Goal: Information Seeking & Learning: Check status

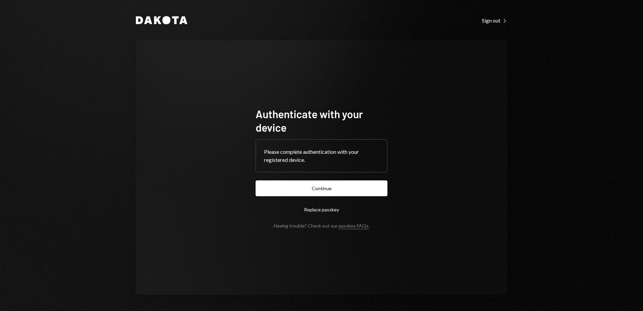
drag, startPoint x: 331, startPoint y: 188, endPoint x: 553, endPoint y: 239, distance: 227.7
click at [331, 188] on button "Continue" at bounding box center [321, 188] width 132 height 16
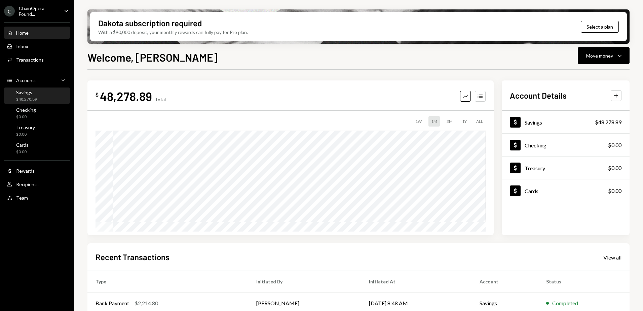
click at [35, 95] on div "Savings $48,278.89" at bounding box center [26, 95] width 21 height 13
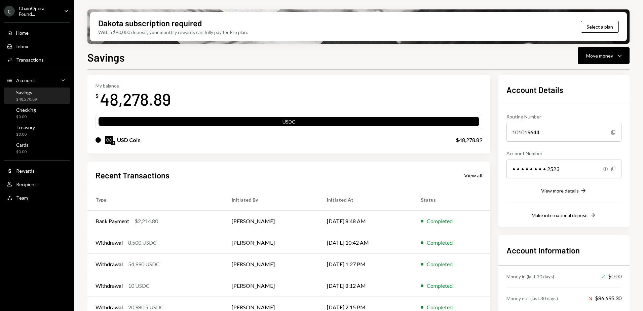
scroll to position [34, 0]
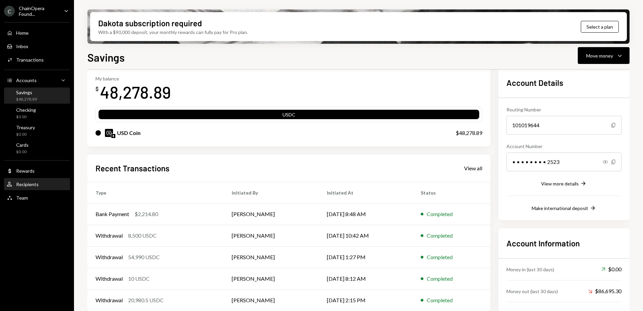
click at [31, 185] on div "Recipients" at bounding box center [27, 184] width 23 height 6
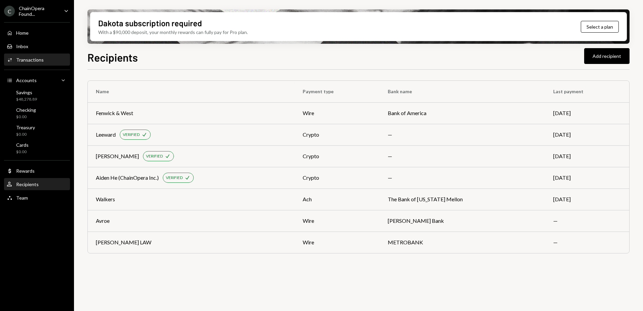
click at [24, 56] on div "Activities Transactions" at bounding box center [37, 59] width 60 height 11
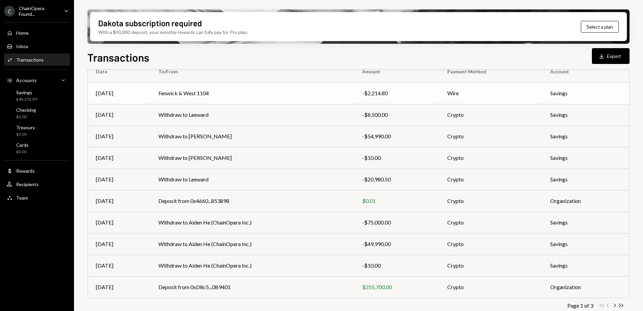
scroll to position [72, 0]
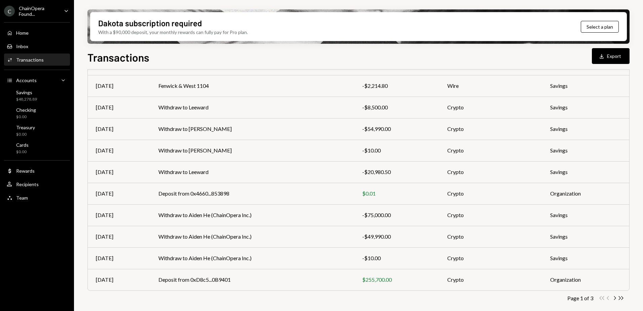
drag, startPoint x: 613, startPoint y: 297, endPoint x: 607, endPoint y: 297, distance: 6.4
click at [613, 297] on icon "Chevron Right" at bounding box center [614, 297] width 6 height 6
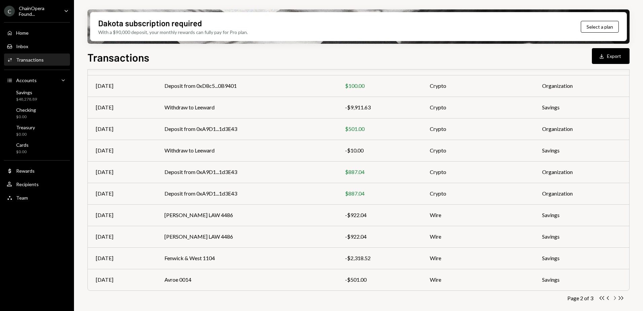
click at [615, 298] on icon "Chevron Right" at bounding box center [614, 297] width 6 height 6
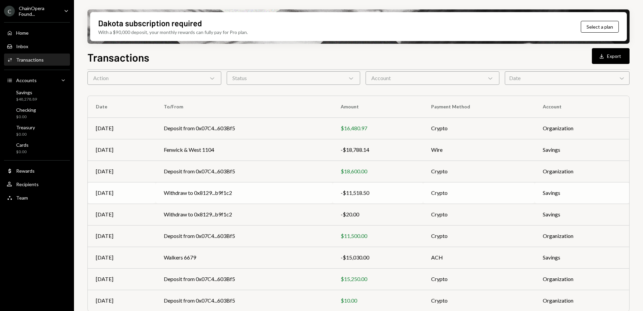
scroll to position [0, 0]
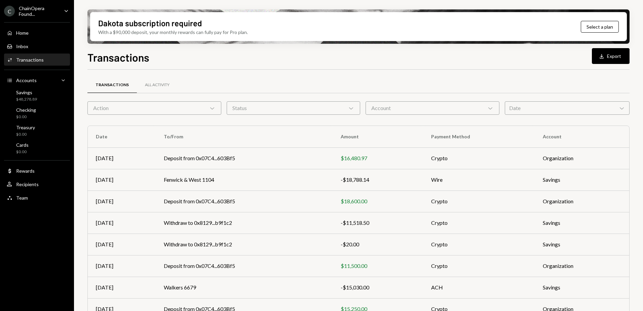
click at [271, 102] on div "Status Chevron Down" at bounding box center [294, 107] width 134 height 13
click at [253, 122] on label "Completed" at bounding box center [293, 125] width 128 height 12
click at [239, 122] on button "Completed" at bounding box center [235, 124] width 5 height 5
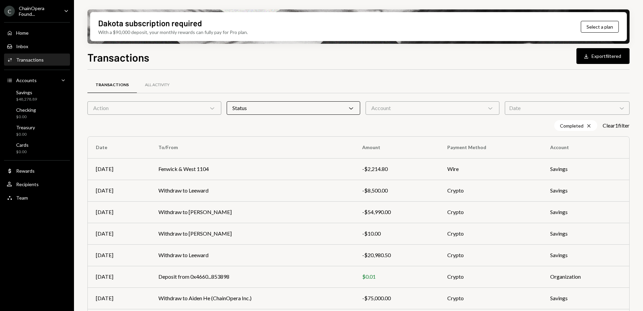
drag, startPoint x: 396, startPoint y: 126, endPoint x: 395, endPoint y: 116, distance: 10.8
click at [396, 126] on div "Completed Cross Clear 1 filter" at bounding box center [358, 125] width 542 height 11
click at [185, 110] on div "Action Chevron Down" at bounding box center [154, 107] width 134 height 13
click at [114, 139] on label "Withdrawal" at bounding box center [154, 140] width 128 height 12
click at [99, 139] on button "Withdrawal" at bounding box center [96, 139] width 5 height 5
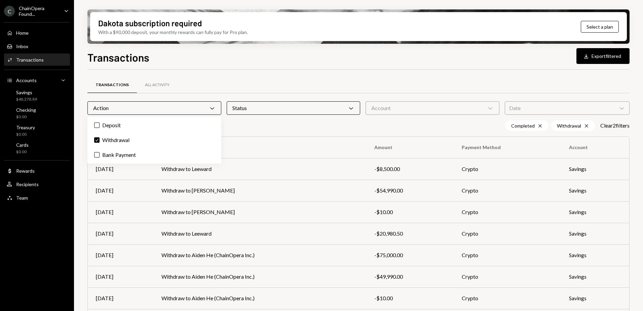
click at [384, 126] on div "Completed Cross Withdrawal Cross Clear 2 filter s" at bounding box center [358, 125] width 542 height 11
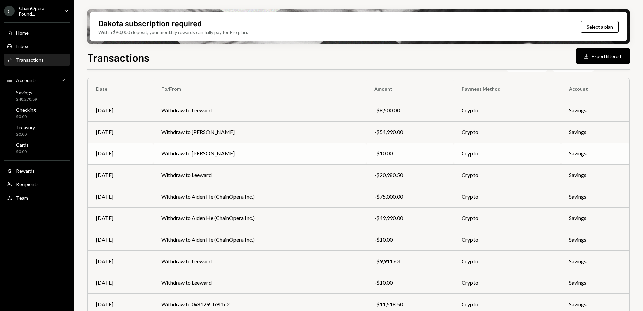
scroll to position [83, 0]
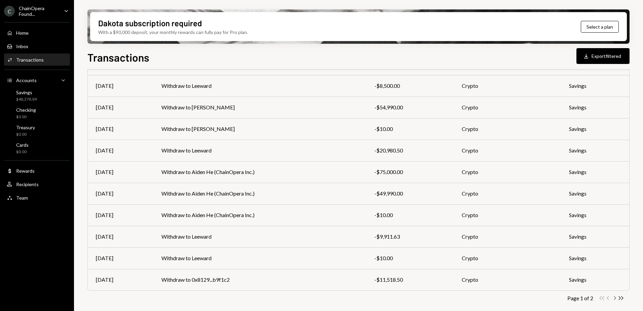
click at [613, 298] on icon "Chevron Right" at bounding box center [614, 297] width 6 height 6
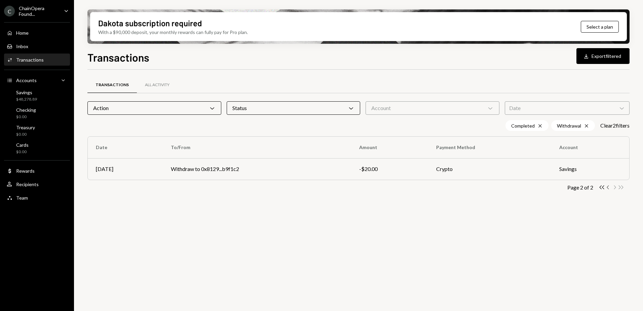
click at [607, 188] on icon "button" at bounding box center [607, 187] width 2 height 4
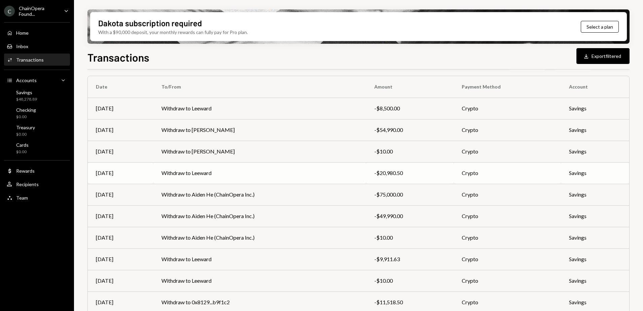
scroll to position [49, 0]
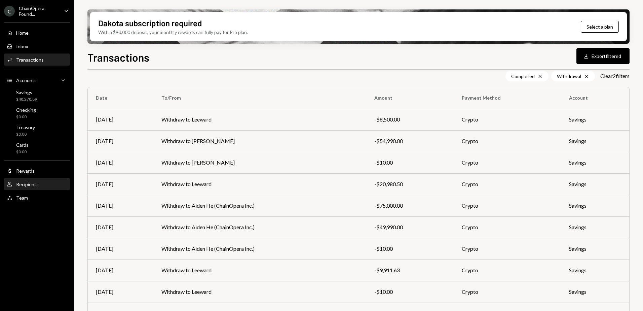
click at [27, 183] on div "Recipients" at bounding box center [27, 184] width 23 height 6
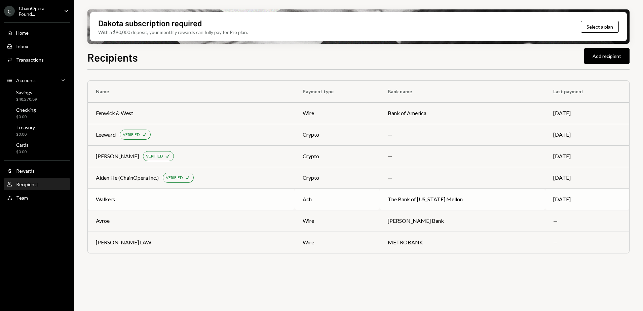
click at [219, 198] on div "Walkers" at bounding box center [191, 199] width 191 height 8
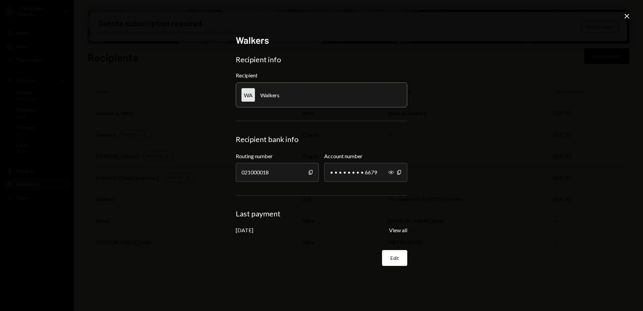
click at [618, 13] on div "Walkers Recipient info Recipient WA Walkers Recipient bank info Routing number …" at bounding box center [321, 155] width 643 height 311
click at [623, 14] on icon "Close" at bounding box center [626, 16] width 8 height 8
